Goal: Navigation & Orientation: Find specific page/section

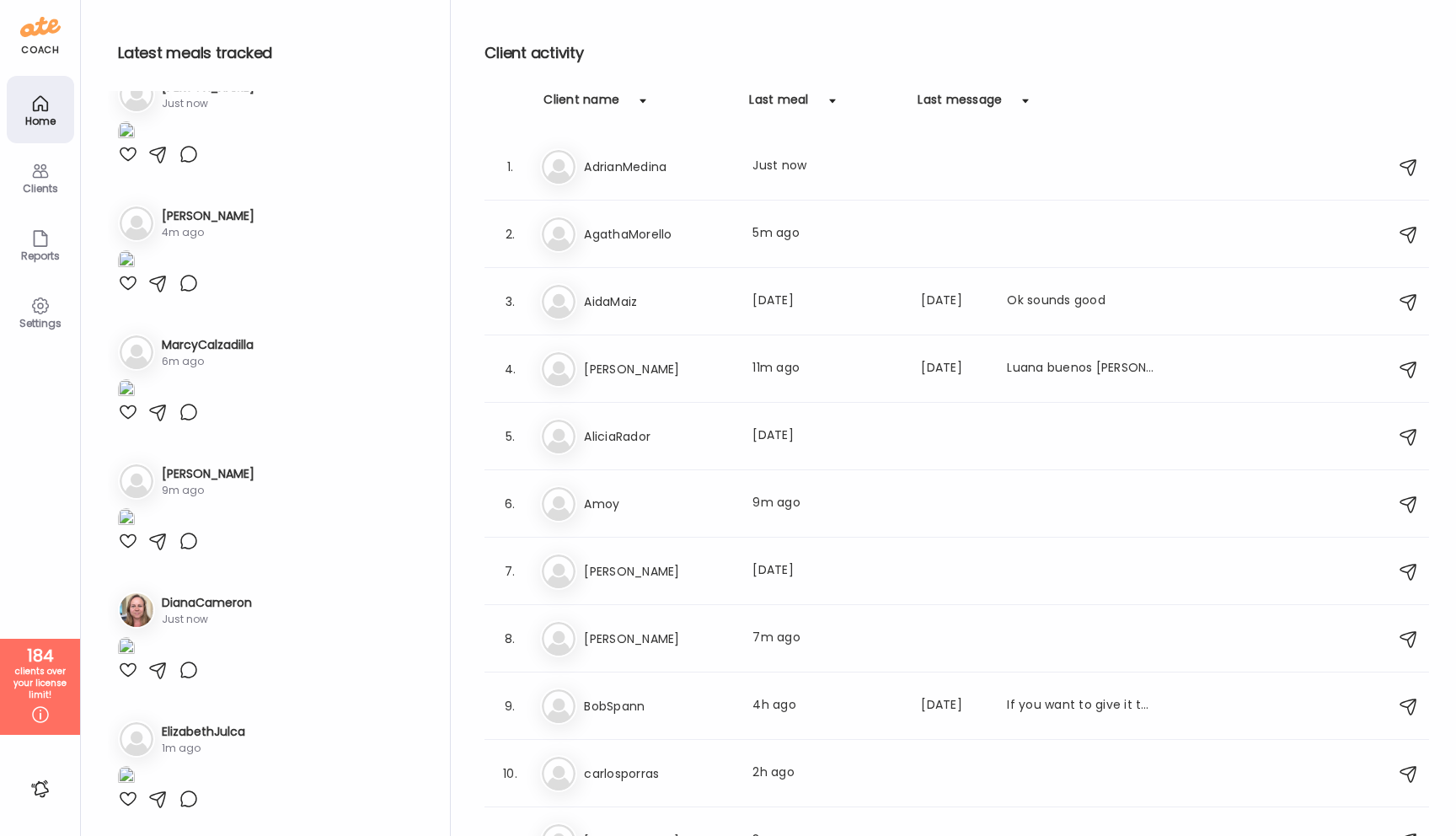
scroll to position [2862, 0]
click at [129, 36] on div at bounding box center [129, 25] width 20 height 20
click at [134, 15] on img at bounding box center [127, 3] width 17 height 23
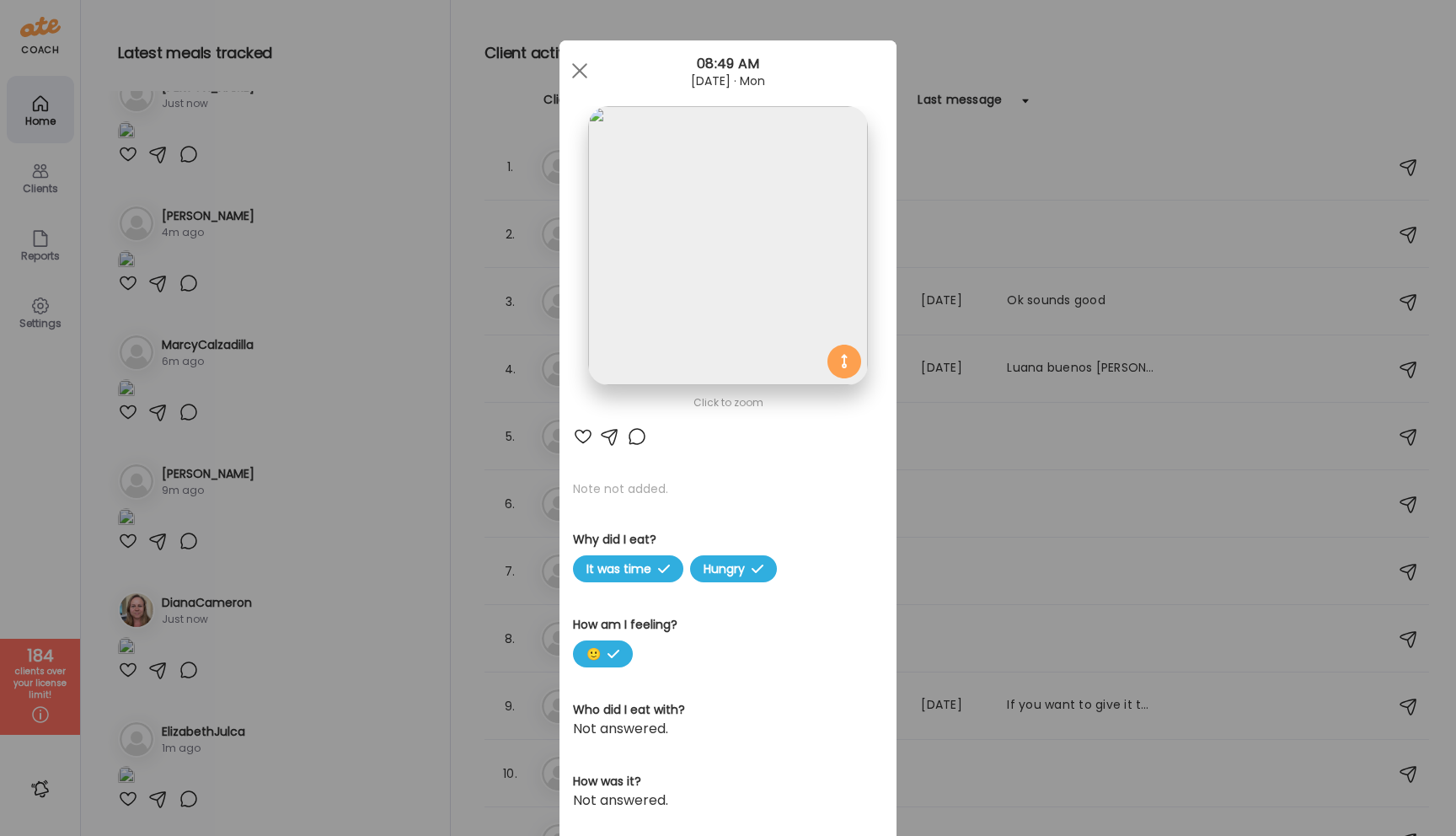
click at [722, 333] on img at bounding box center [728, 246] width 279 height 279
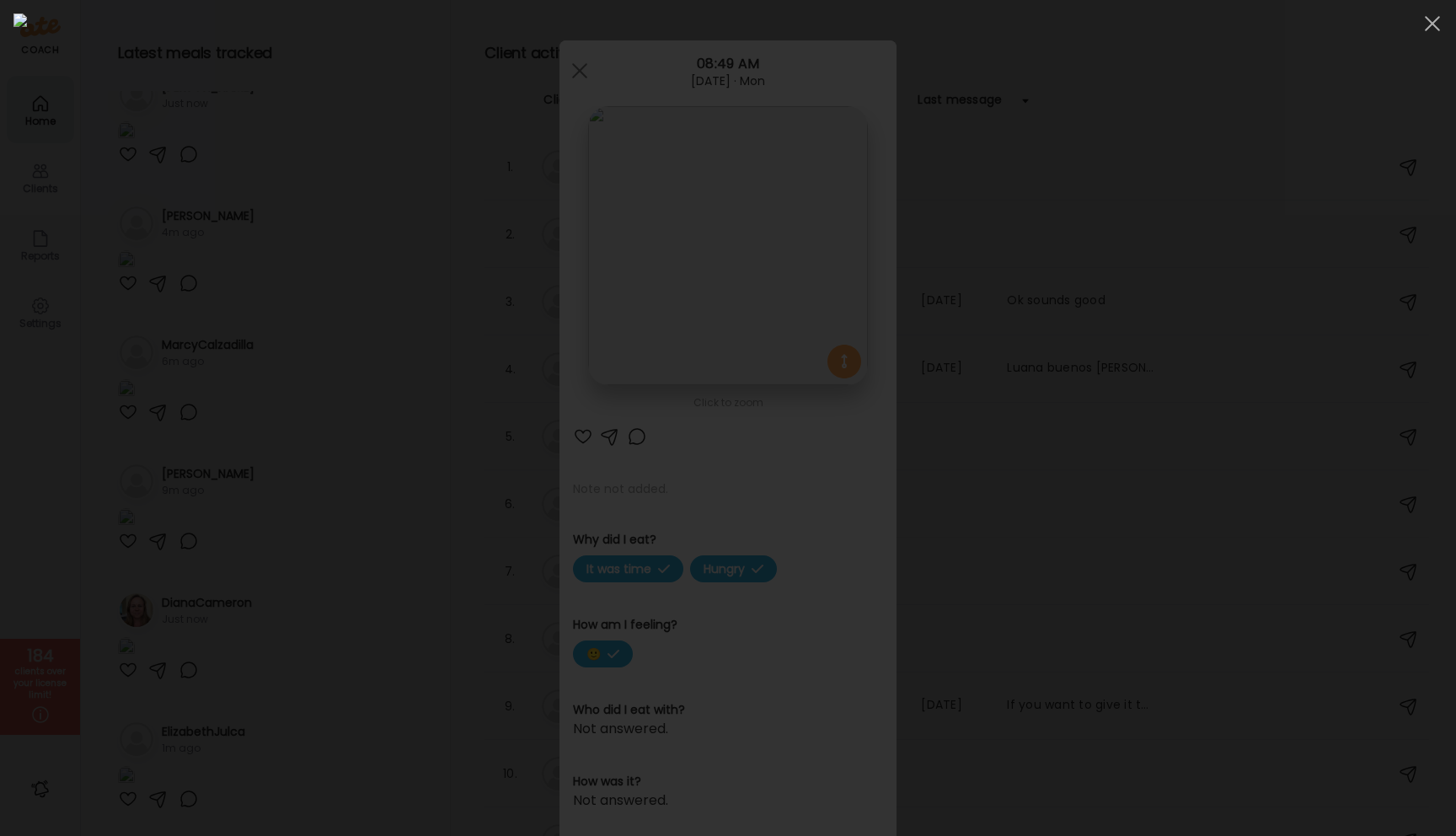
click at [159, 501] on div at bounding box center [728, 418] width 1429 height 809
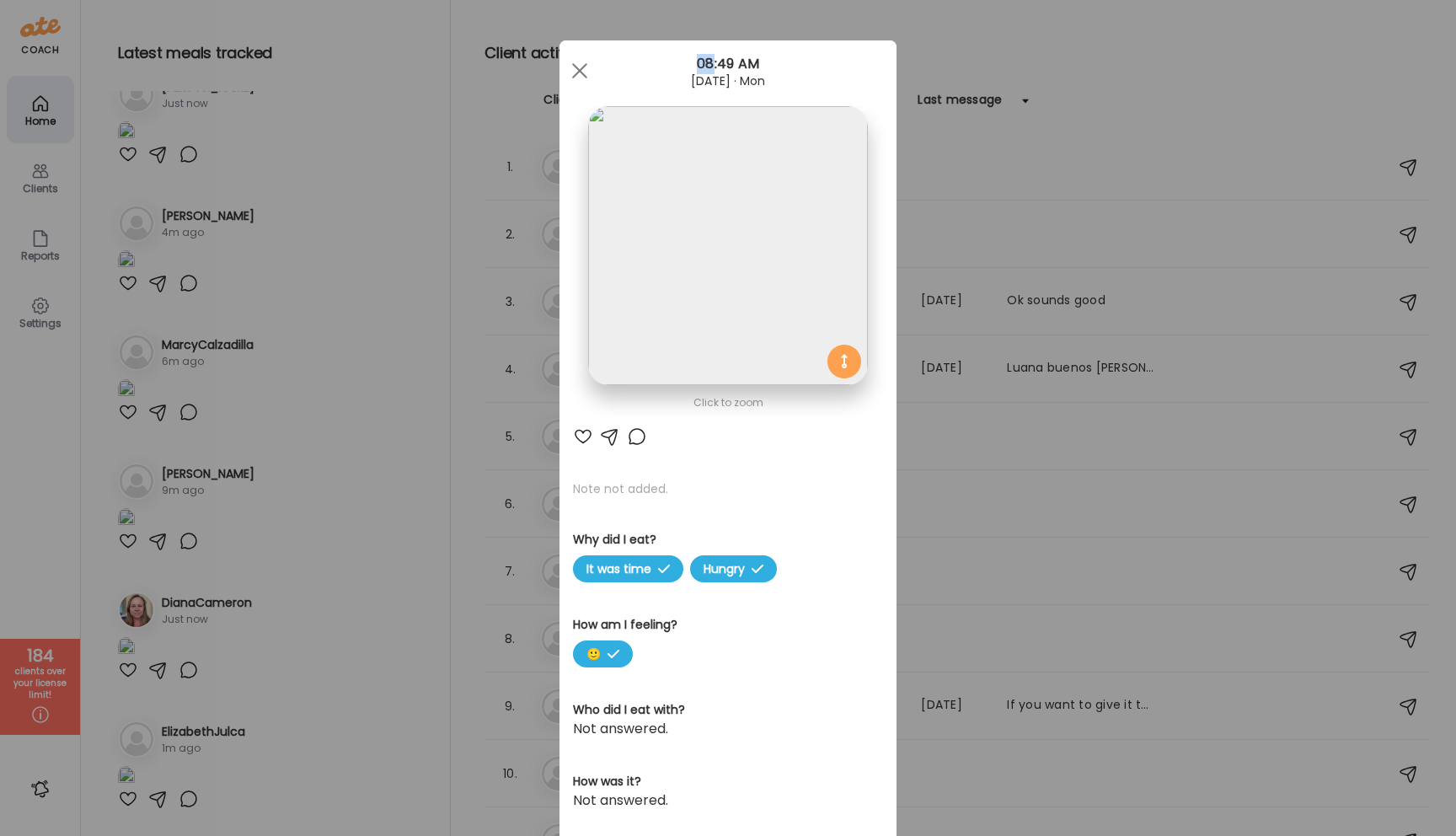
click at [159, 501] on div "Ate Coach Dashboard Wahoo! It’s official Take a moment to set up your Coach Pro…" at bounding box center [728, 418] width 1456 height 836
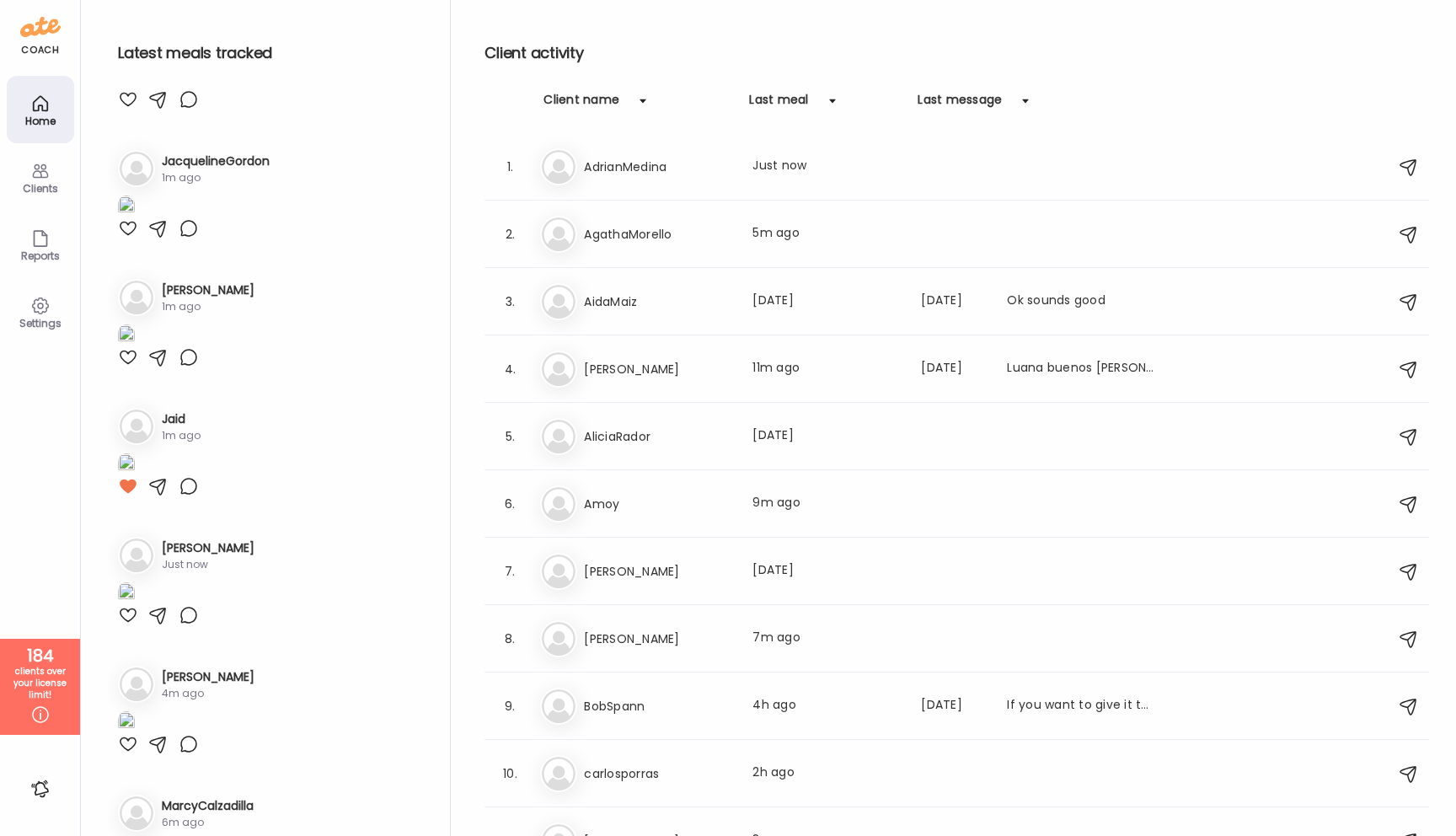
scroll to position [0, 0]
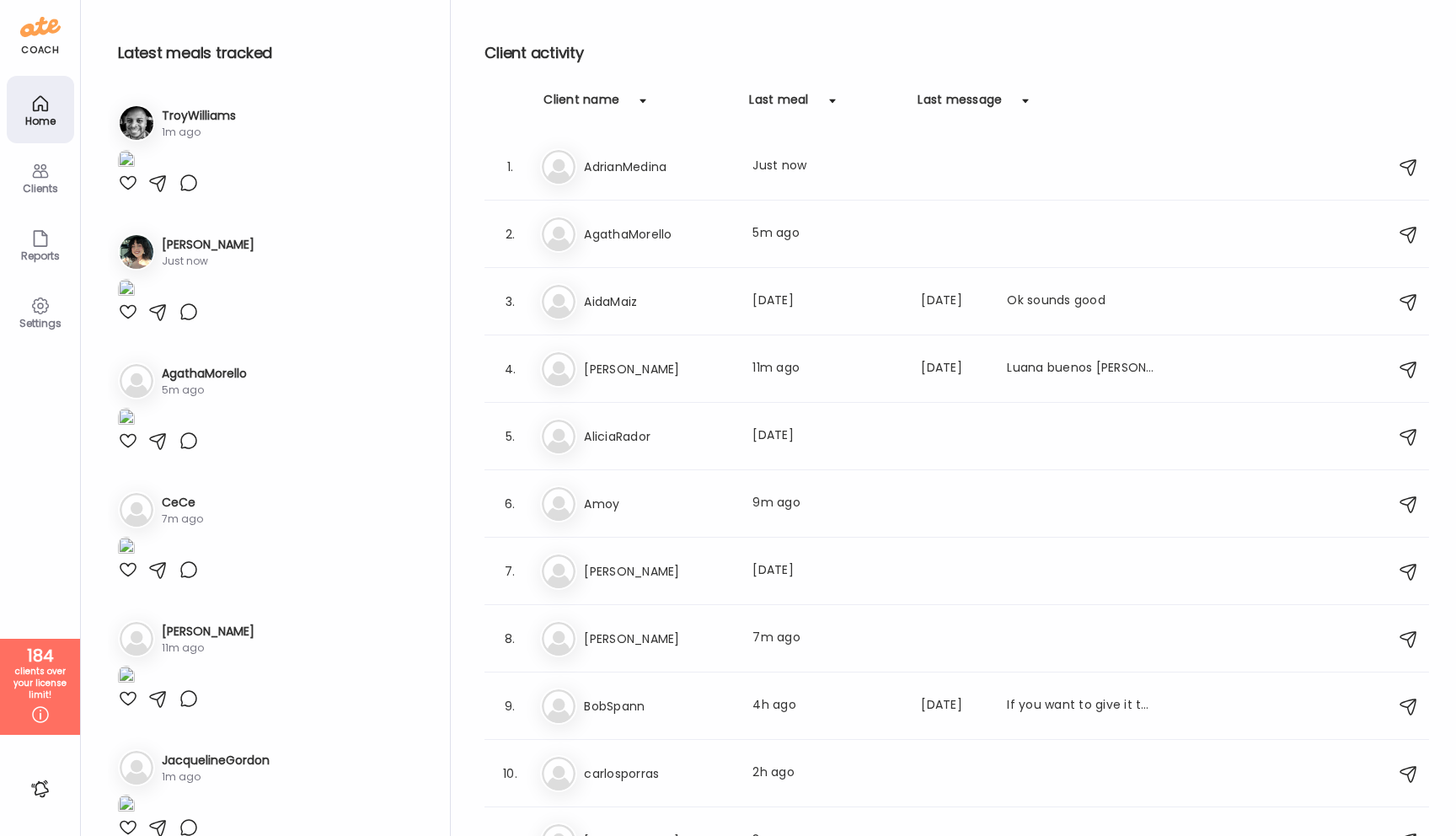
click at [211, 113] on h3 "TroyWilliams" at bounding box center [199, 116] width 74 height 18
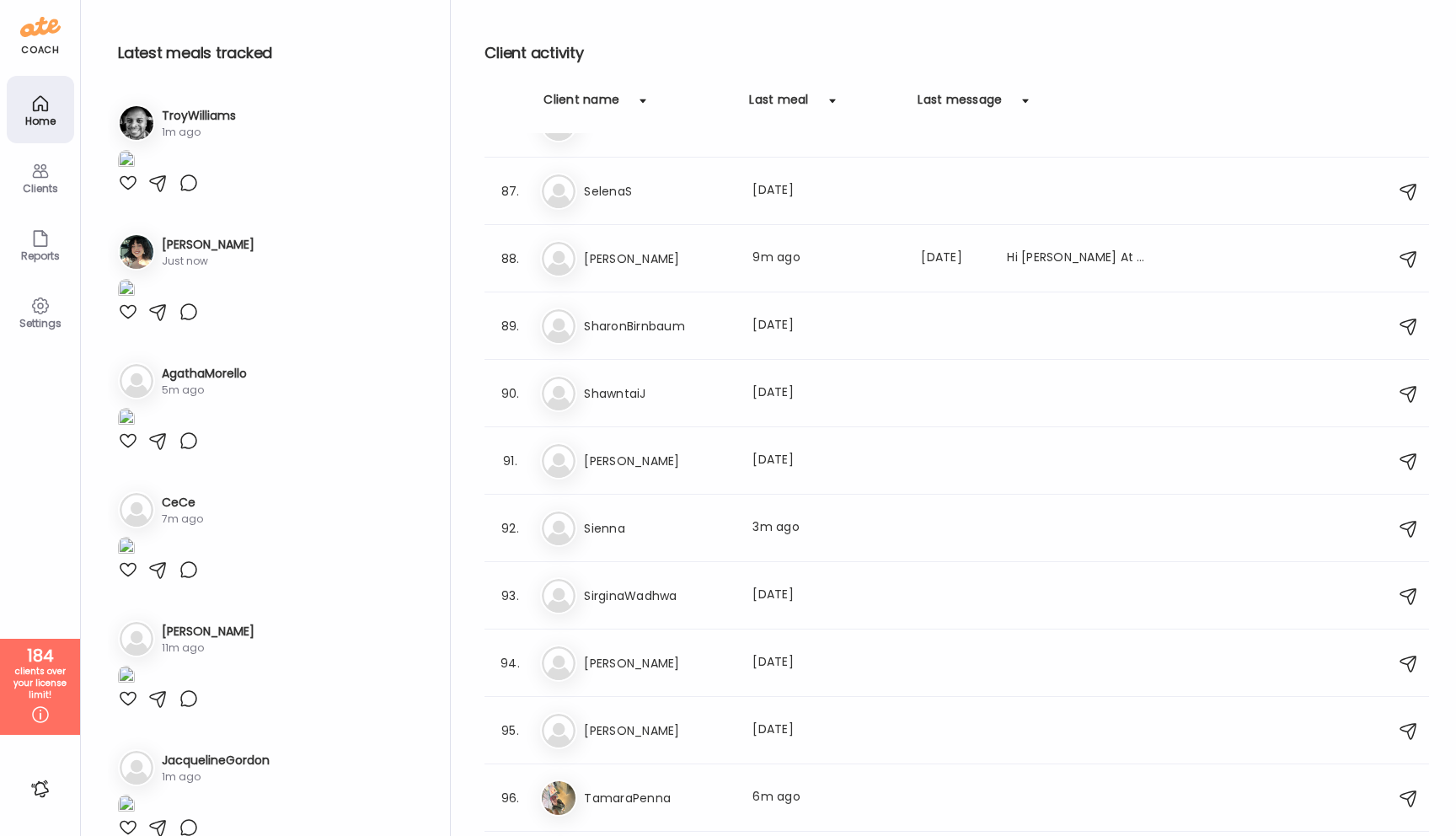
scroll to position [6163, 0]
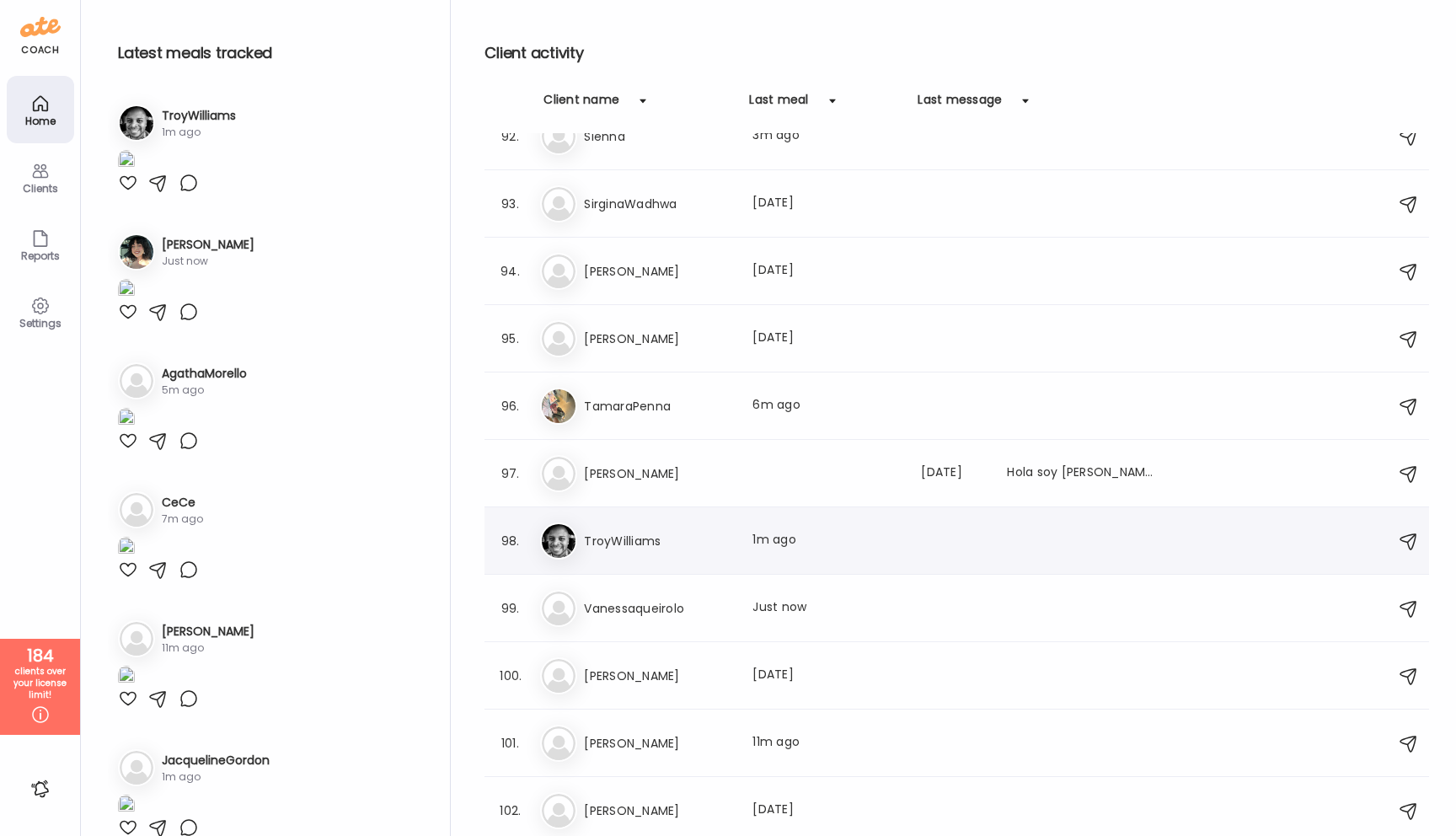
click at [709, 542] on h3 "TroyWilliams" at bounding box center [658, 541] width 148 height 20
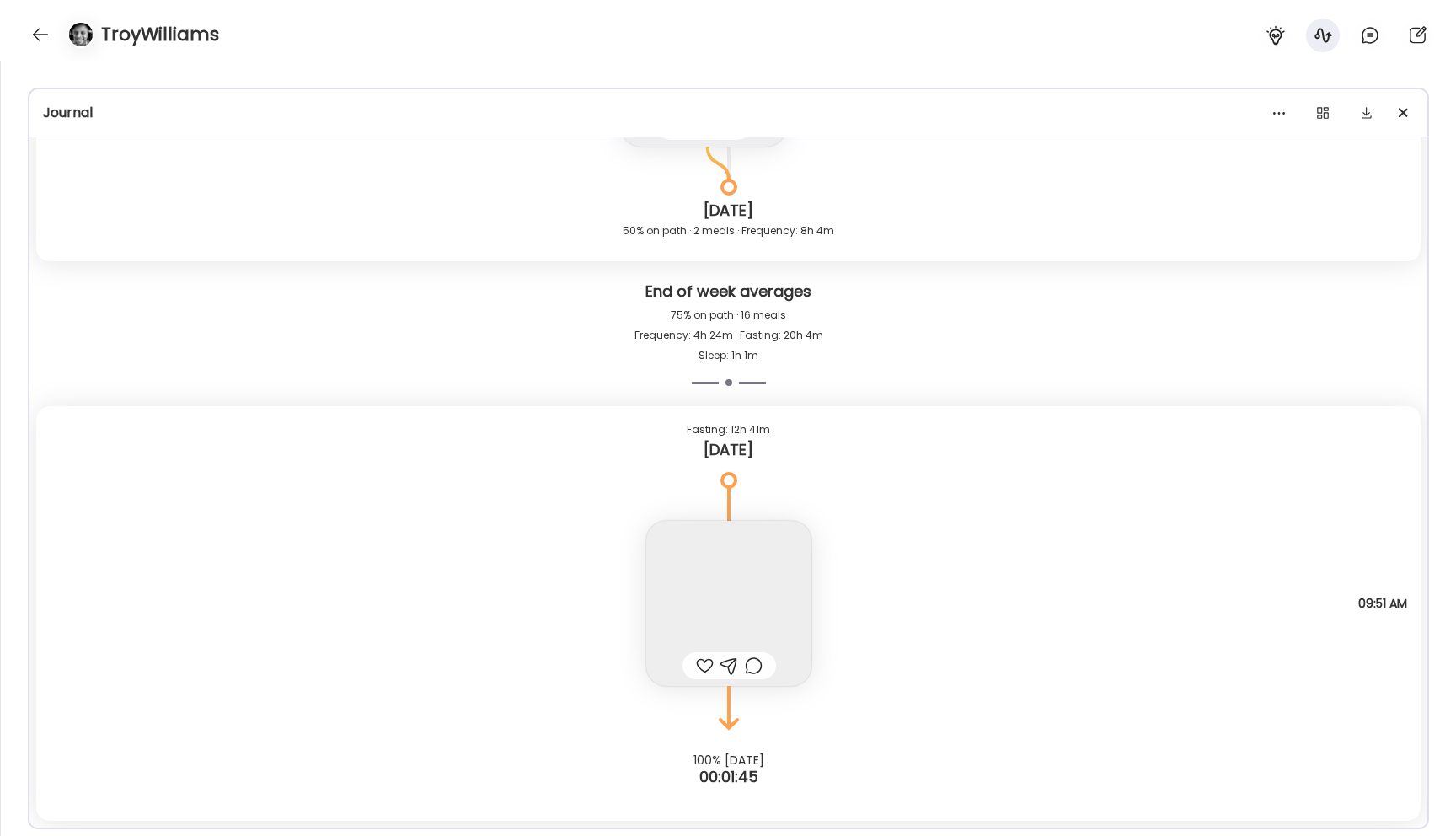
scroll to position [26699, 0]
click at [1293, 109] on div at bounding box center [1279, 113] width 34 height 34
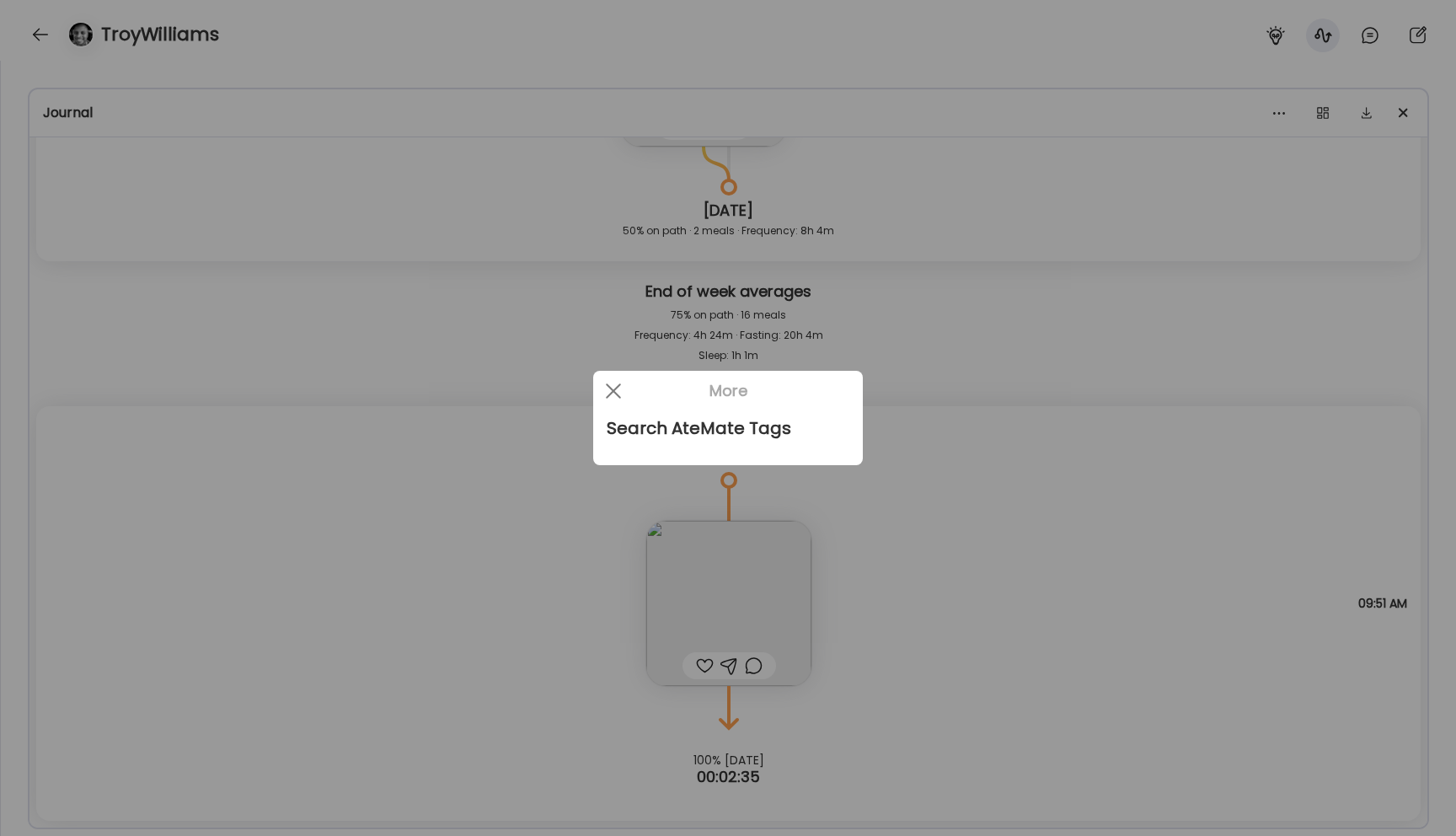
click at [1186, 325] on div at bounding box center [728, 418] width 1456 height 836
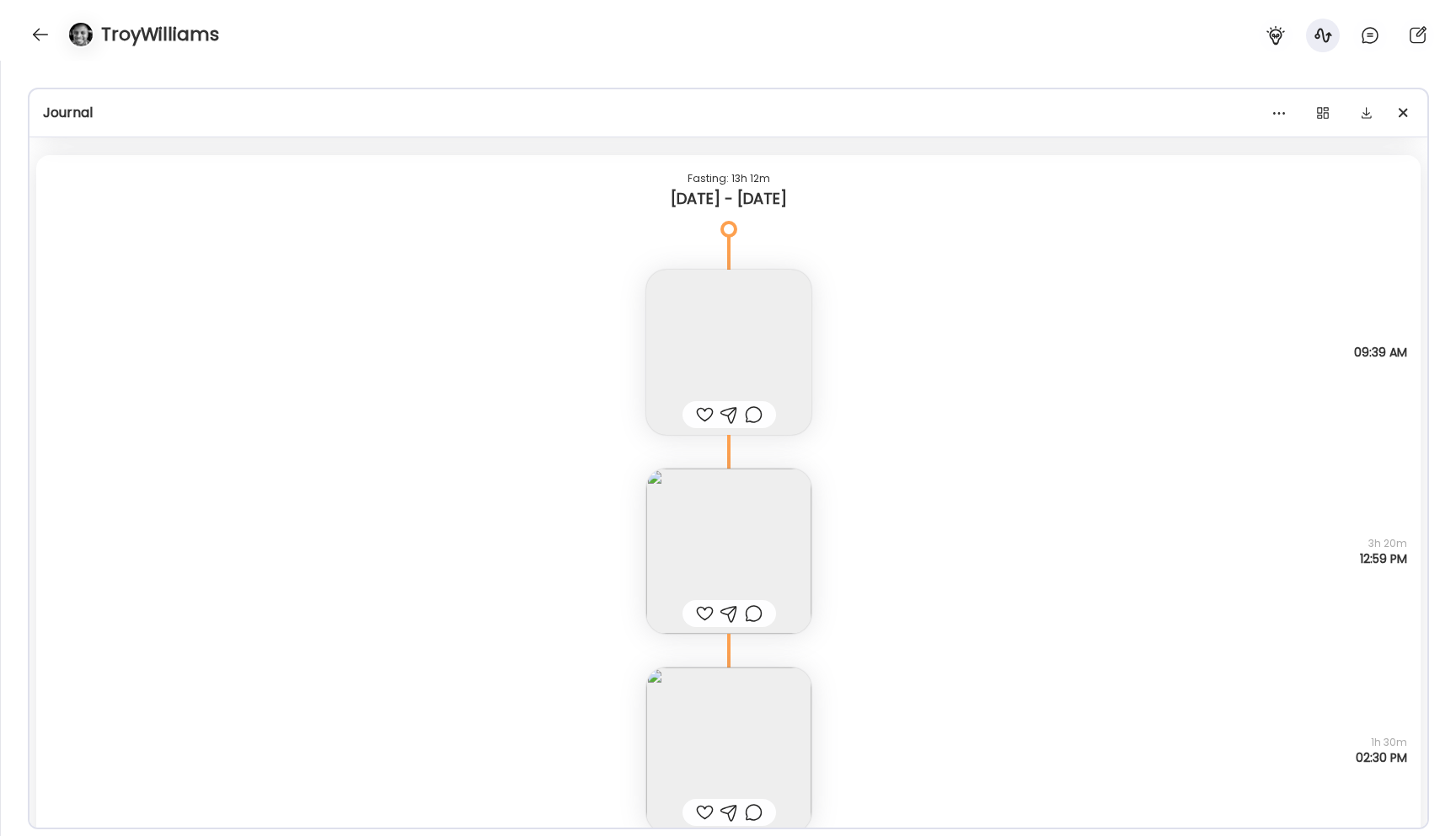
scroll to position [23580, 0]
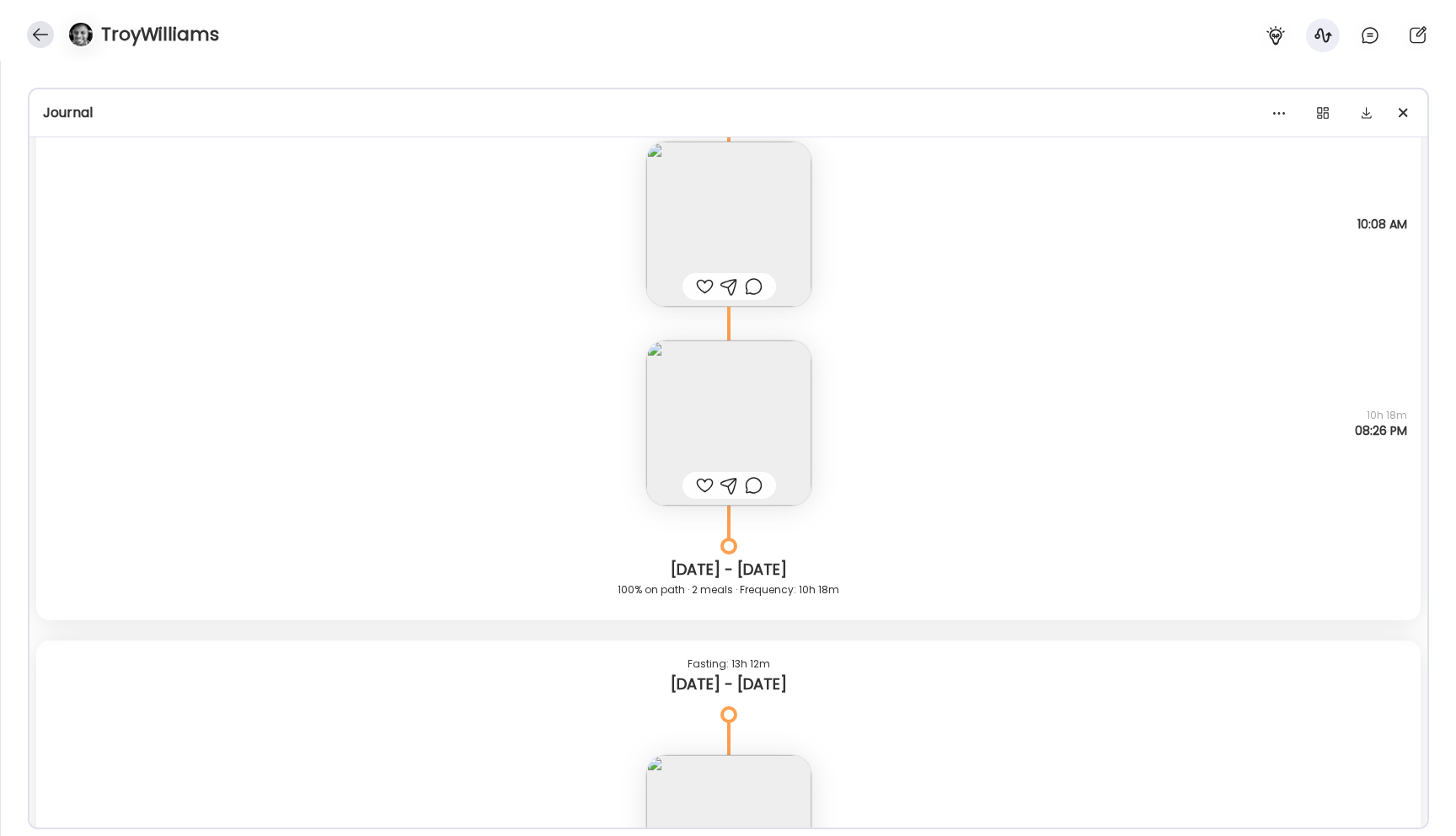
click at [39, 41] on div at bounding box center [41, 35] width 27 height 27
